Goal: Transaction & Acquisition: Book appointment/travel/reservation

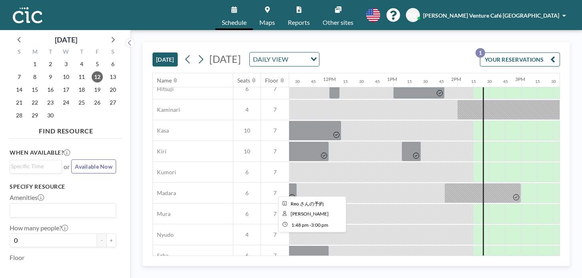
scroll to position [430, 728]
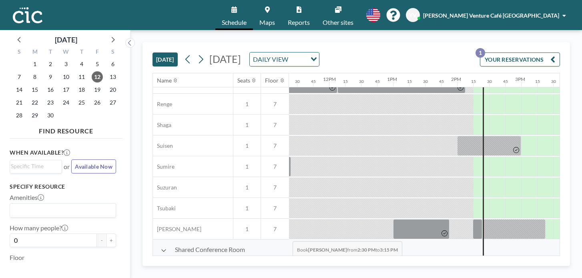
drag, startPoint x: 269, startPoint y: 249, endPoint x: 290, endPoint y: 250, distance: 20.8
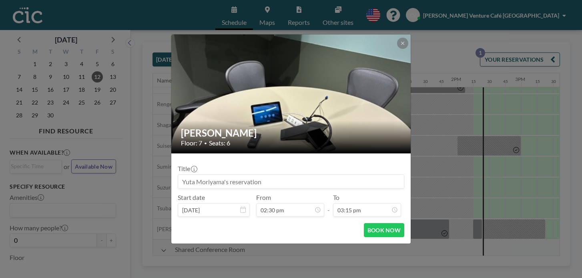
click at [274, 174] on input at bounding box center [291, 181] width 226 height 14
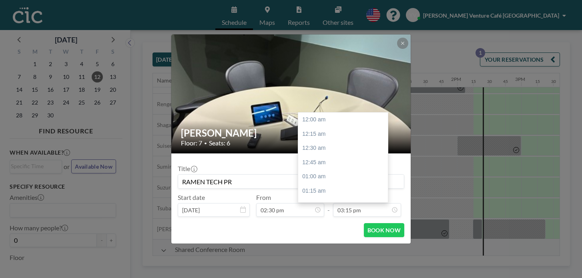
scroll to position [779, 0]
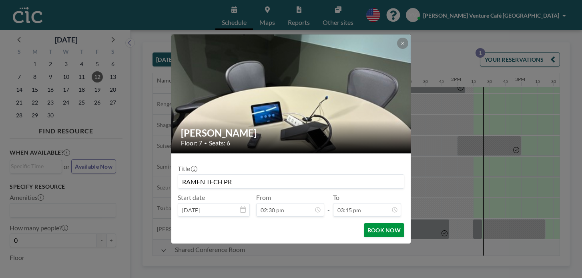
type input "RAMEN TECH PR"
click at [369, 223] on button "BOOK NOW" at bounding box center [384, 230] width 40 height 14
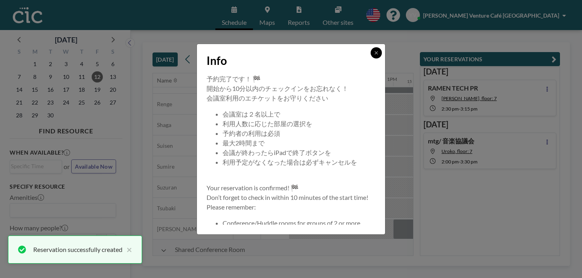
click at [374, 55] on icon at bounding box center [376, 52] width 5 height 5
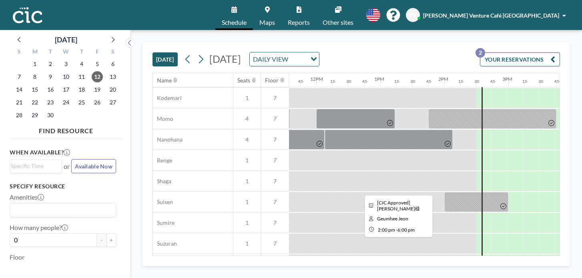
scroll to position [367, 741]
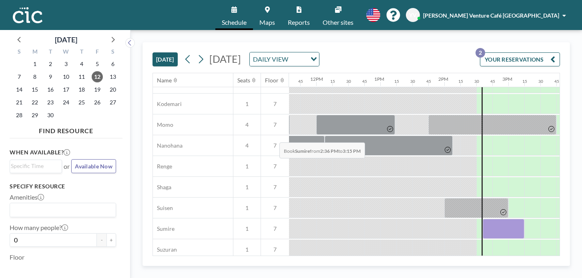
drag, startPoint x: 260, startPoint y: 123, endPoint x: 277, endPoint y: 124, distance: 16.8
click at [482, 219] on div at bounding box center [503, 229] width 42 height 20
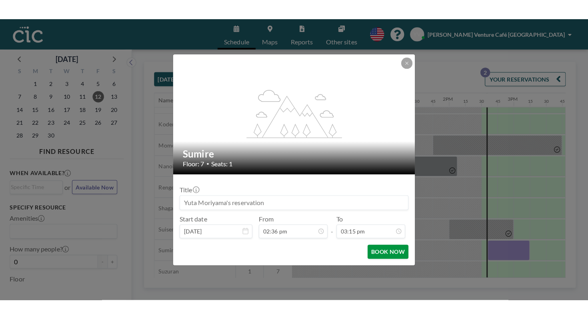
scroll to position [0, 0]
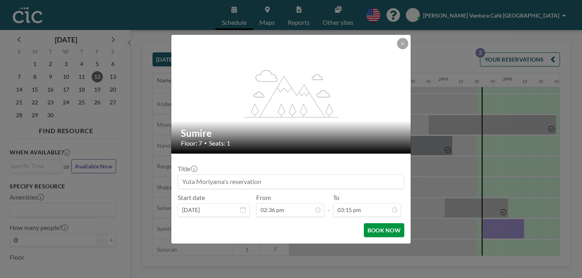
click at [366, 223] on button "BOOK NOW" at bounding box center [384, 230] width 40 height 14
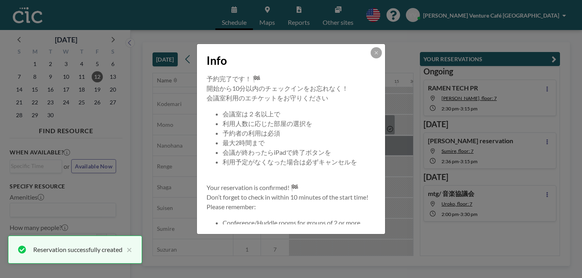
click at [370, 58] on div at bounding box center [375, 52] width 11 height 11
click at [374, 55] on icon at bounding box center [376, 52] width 5 height 5
